Goal: Information Seeking & Learning: Learn about a topic

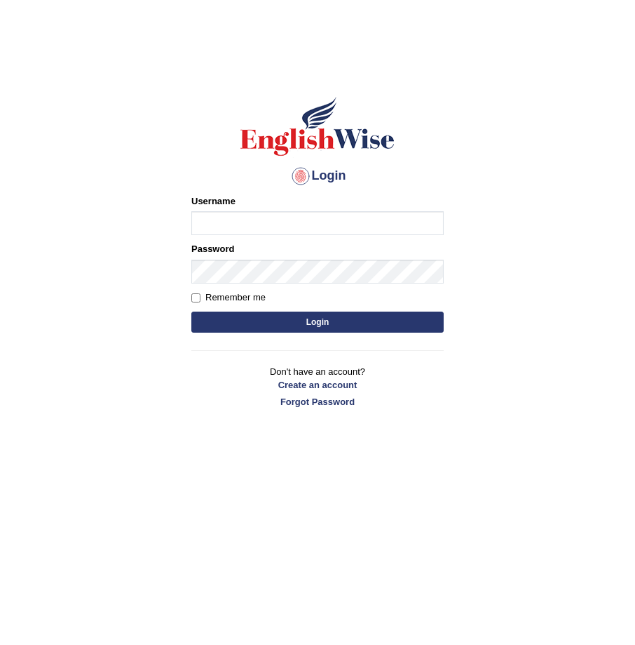
type input "Ratu123"
click at [631, 631] on body "Login Please fix the following errors: Username Ratu123 Password Remember me Lo…" at bounding box center [317, 354] width 635 height 645
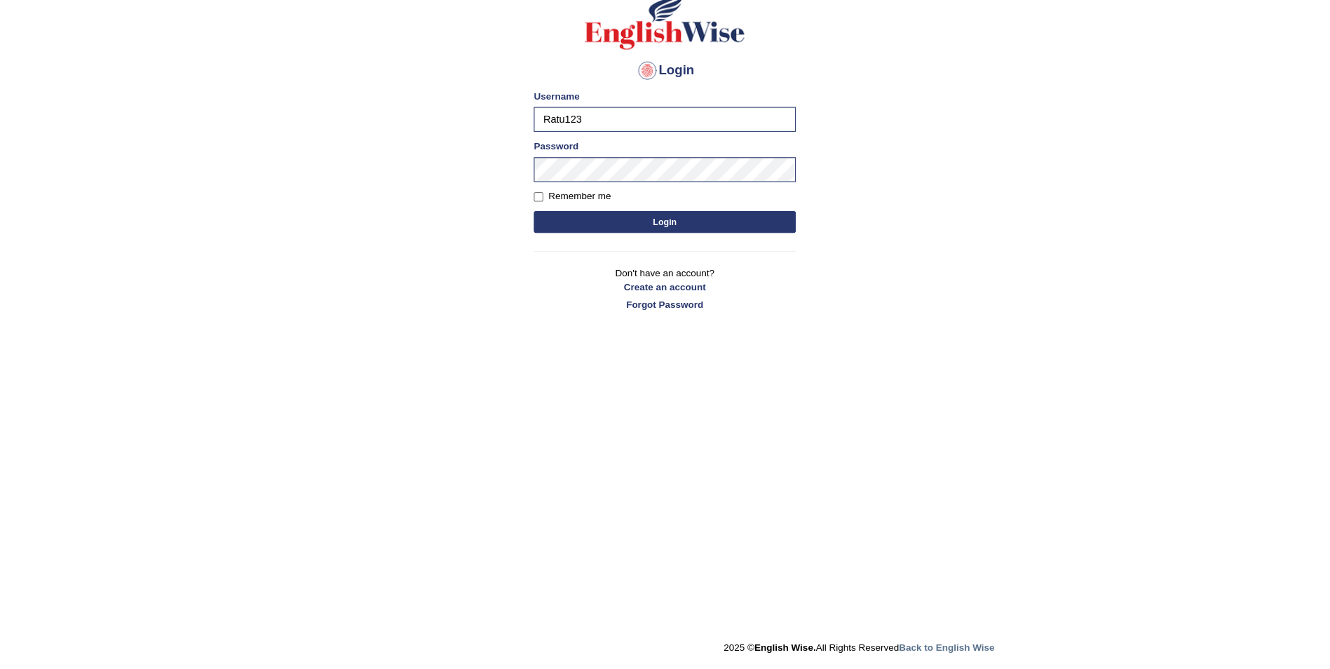
scroll to position [142, 0]
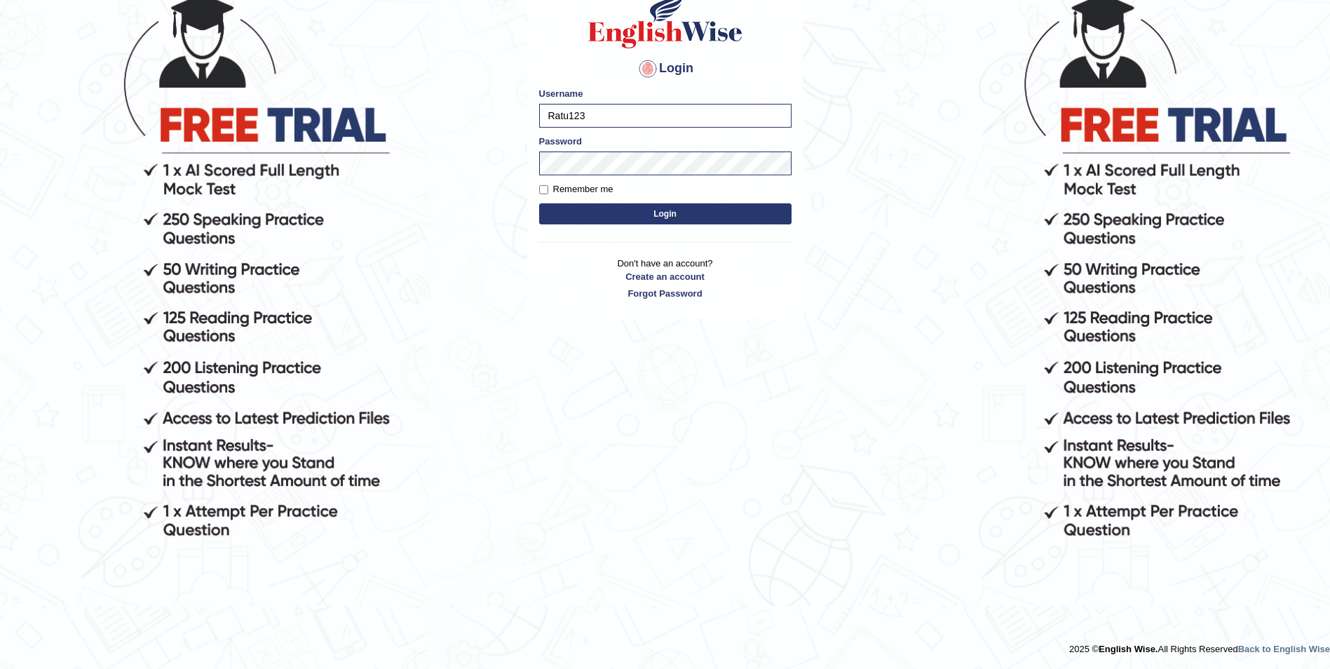
click at [543, 184] on label "Remember me" at bounding box center [576, 189] width 74 height 14
click at [543, 185] on input "Remember me" at bounding box center [543, 189] width 9 height 9
checkbox input "true"
click at [635, 208] on button "Login" at bounding box center [665, 213] width 252 height 21
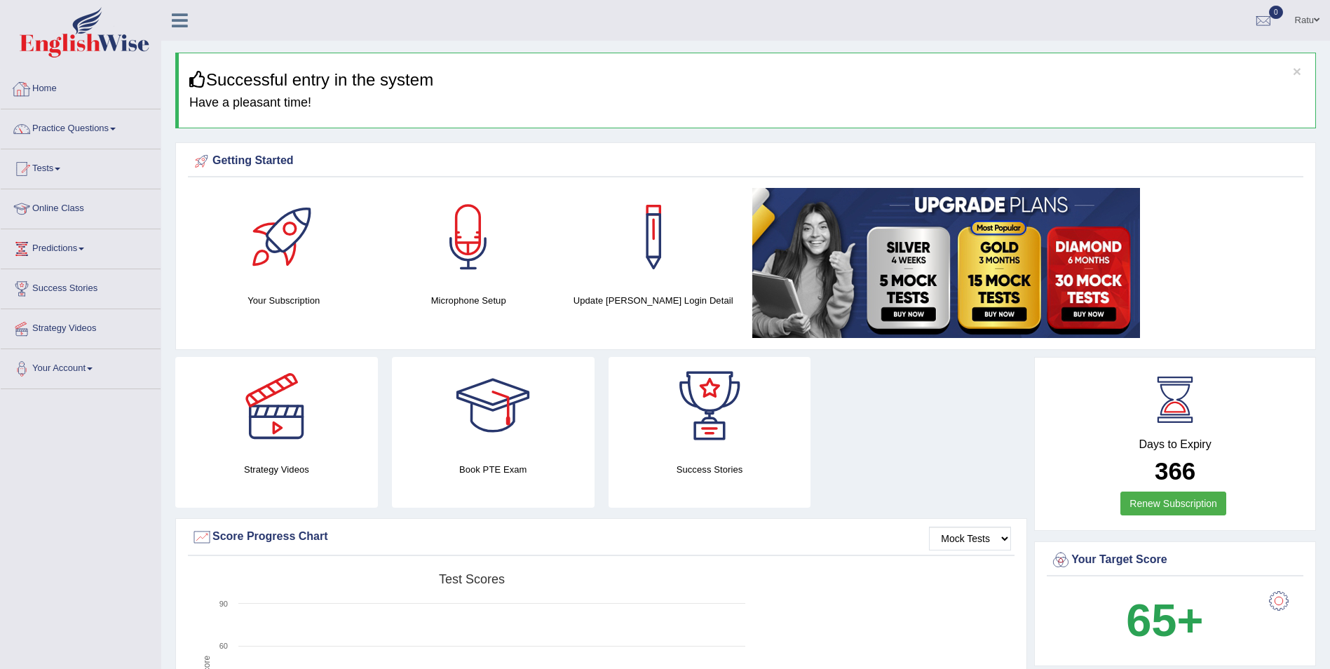
click at [83, 91] on link "Home" at bounding box center [81, 86] width 160 height 35
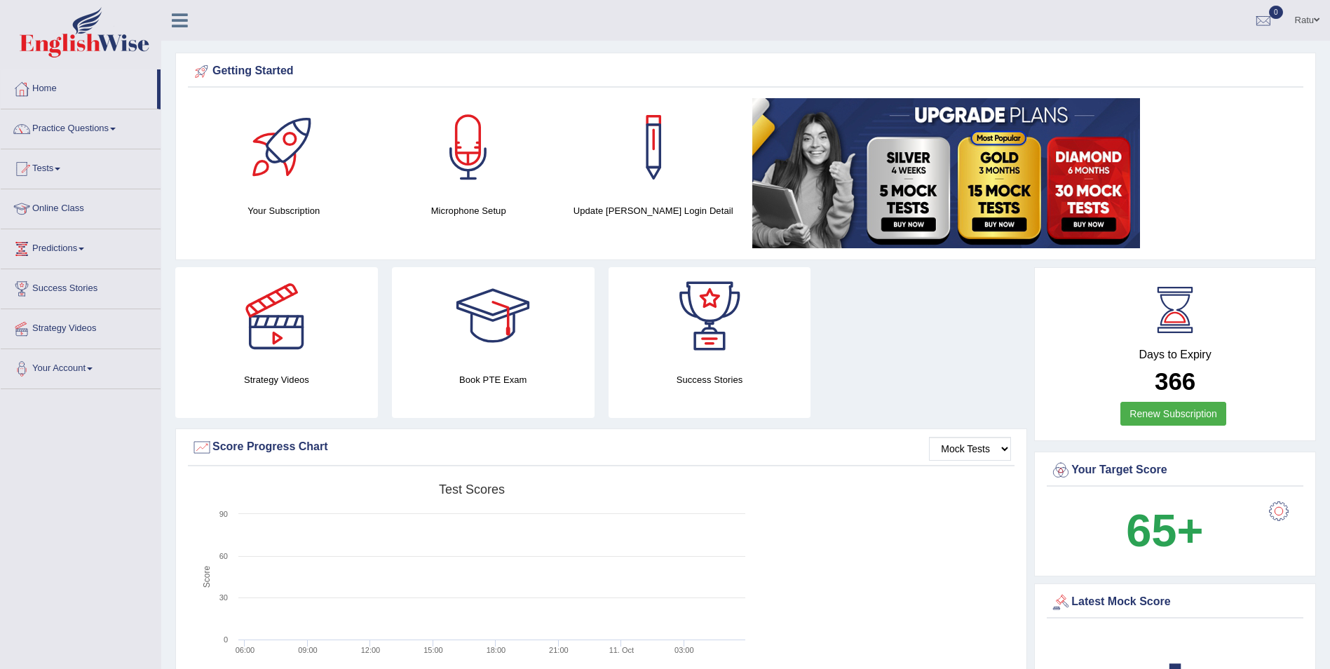
click at [88, 208] on link "Online Class" at bounding box center [81, 206] width 160 height 35
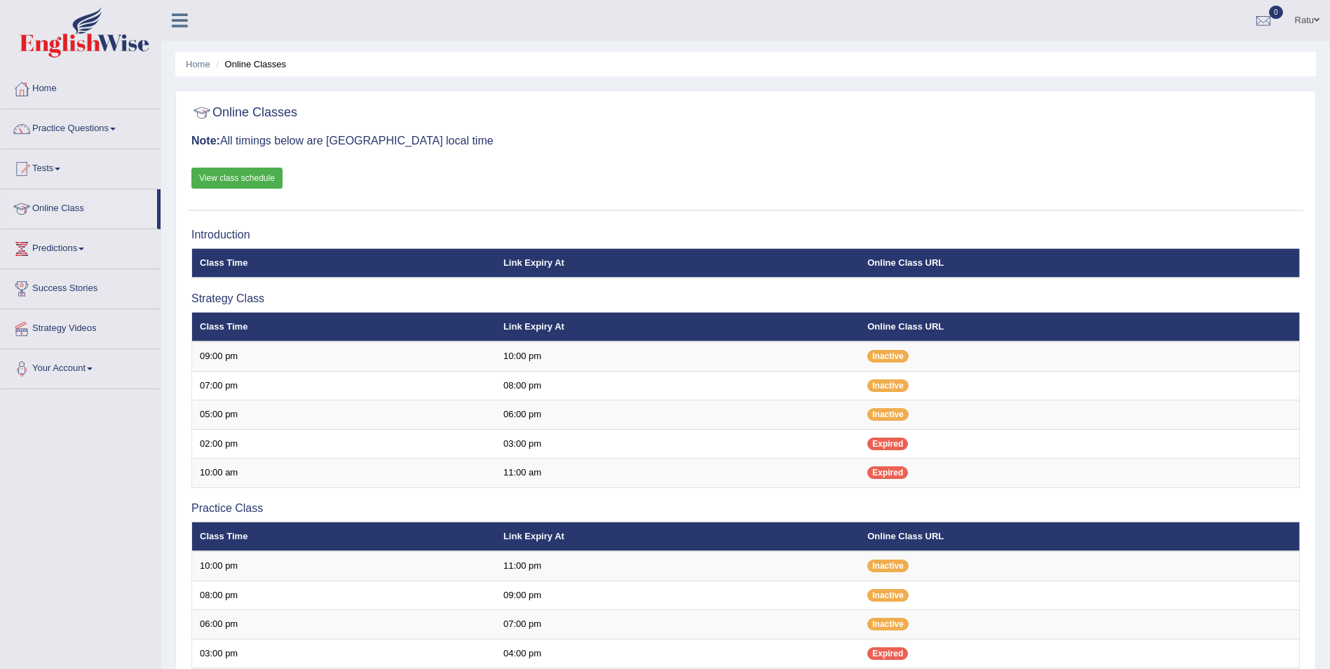
click at [245, 177] on link "View class schedule" at bounding box center [236, 178] width 91 height 21
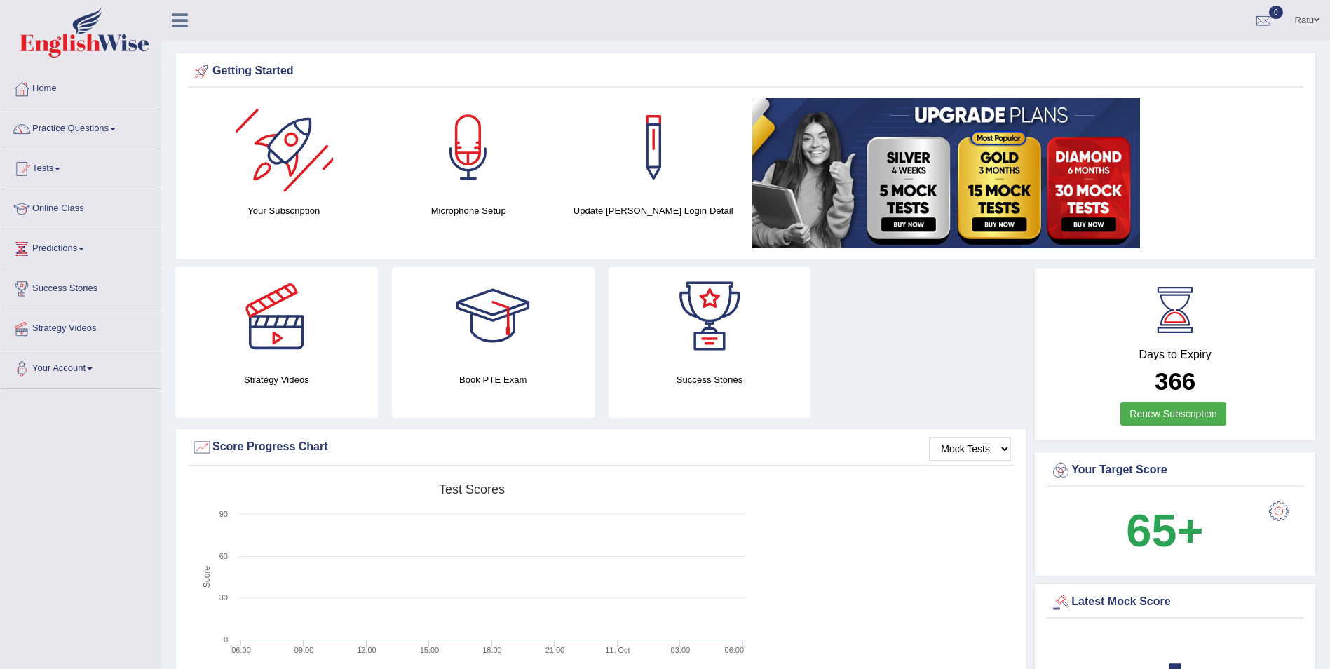
click at [299, 192] on div at bounding box center [284, 147] width 98 height 98
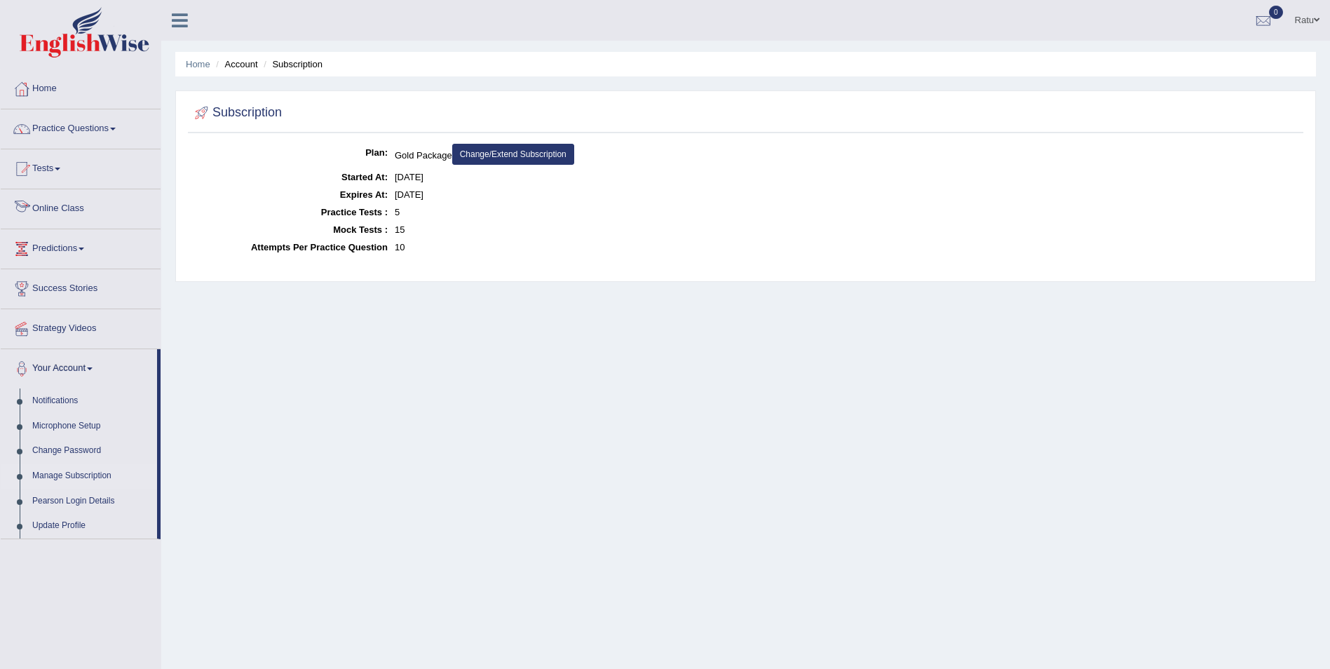
click at [98, 208] on link "Online Class" at bounding box center [81, 206] width 160 height 35
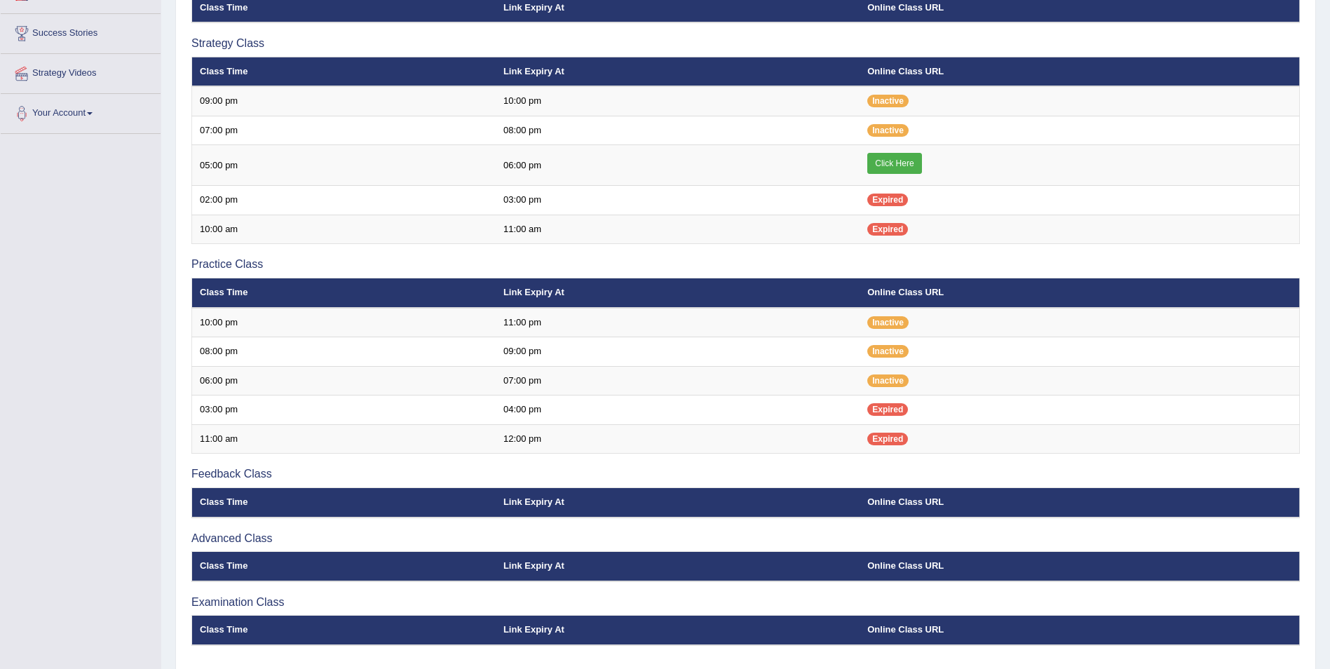
scroll to position [281, 0]
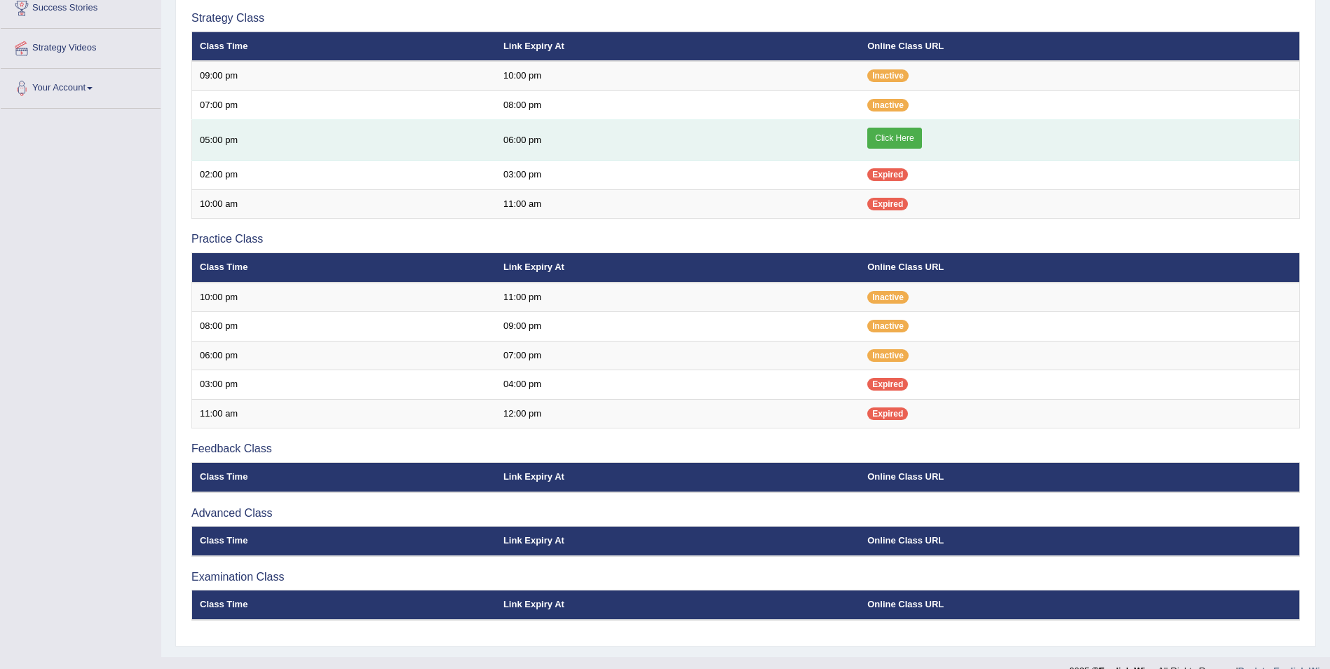
click at [519, 138] on td "06:00 pm" at bounding box center [678, 140] width 364 height 41
click at [879, 134] on link "Click Here" at bounding box center [895, 138] width 54 height 21
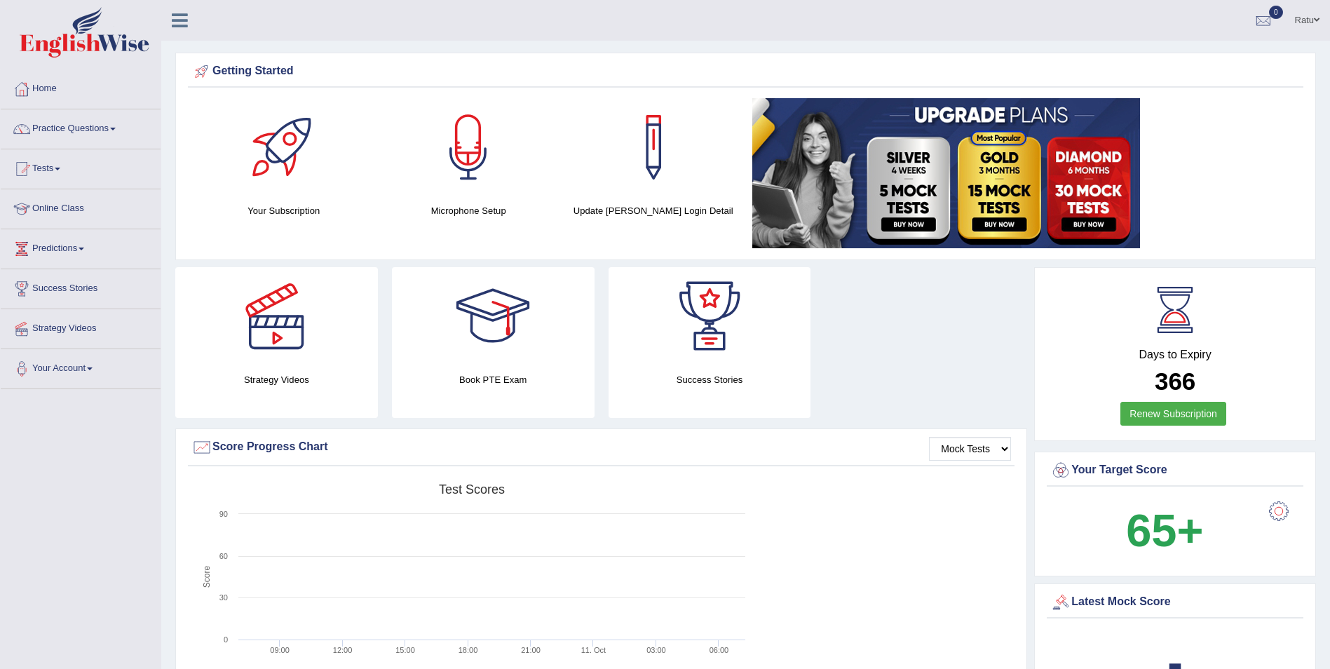
click at [123, 198] on link "Online Class" at bounding box center [81, 206] width 160 height 35
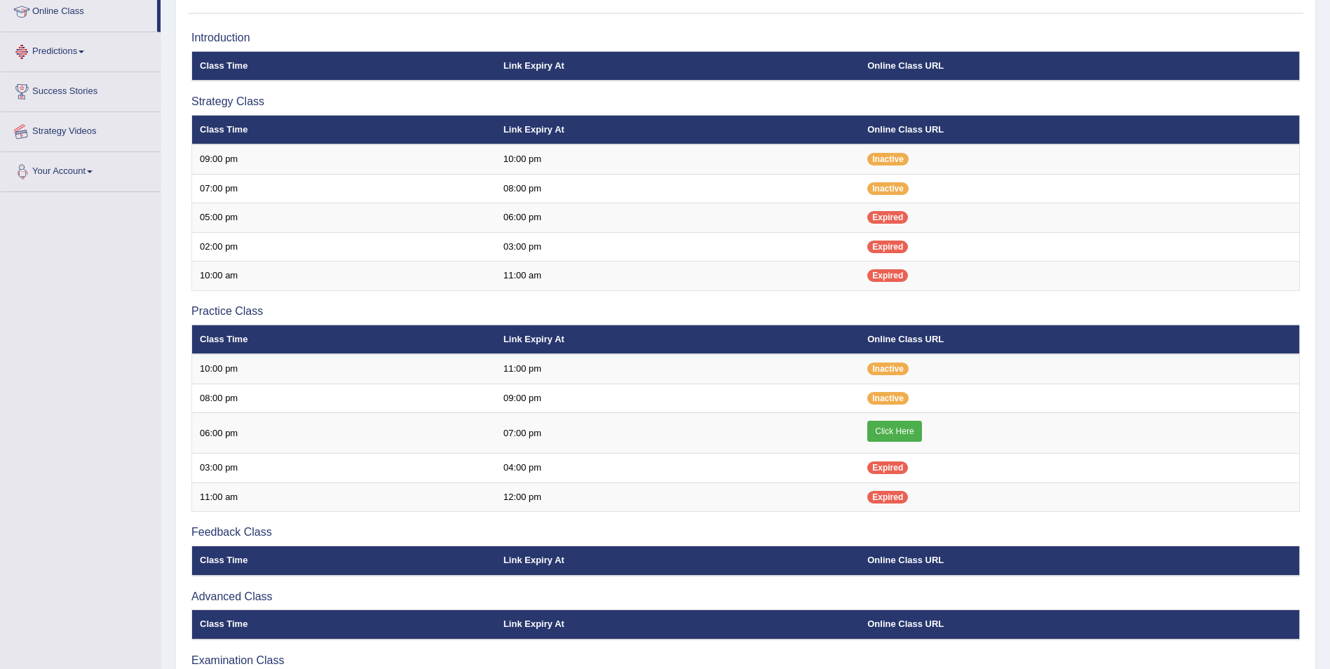
scroll to position [210, 0]
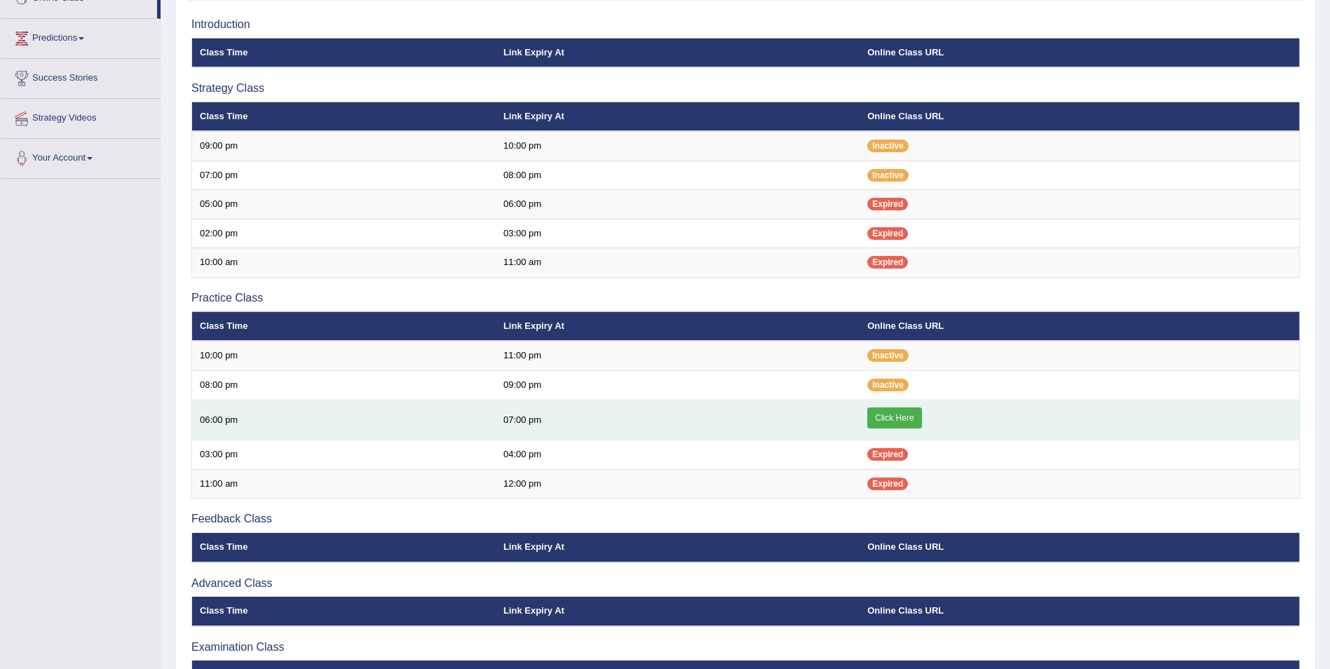
click at [882, 431] on td "Click Here" at bounding box center [1080, 420] width 440 height 41
click at [887, 415] on link "Click Here" at bounding box center [895, 417] width 54 height 21
